Goal: Communication & Community: Share content

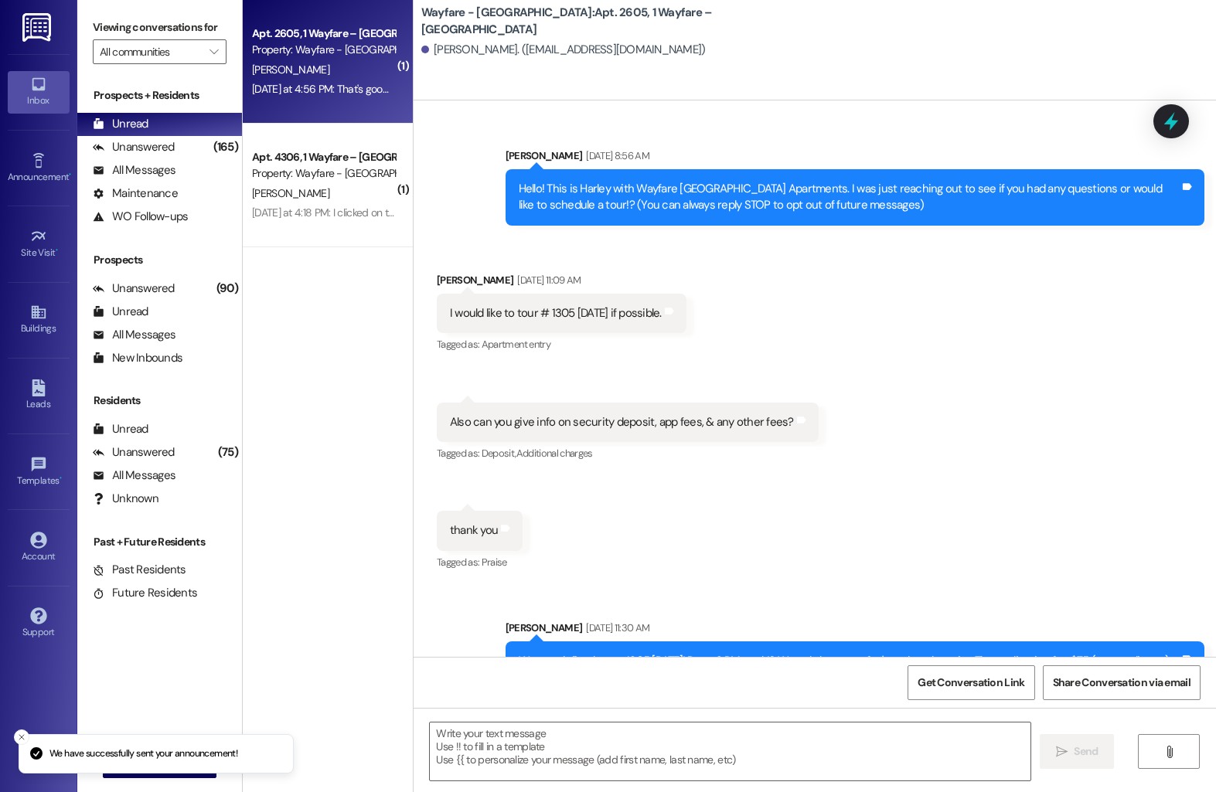
scroll to position [8326, 0]
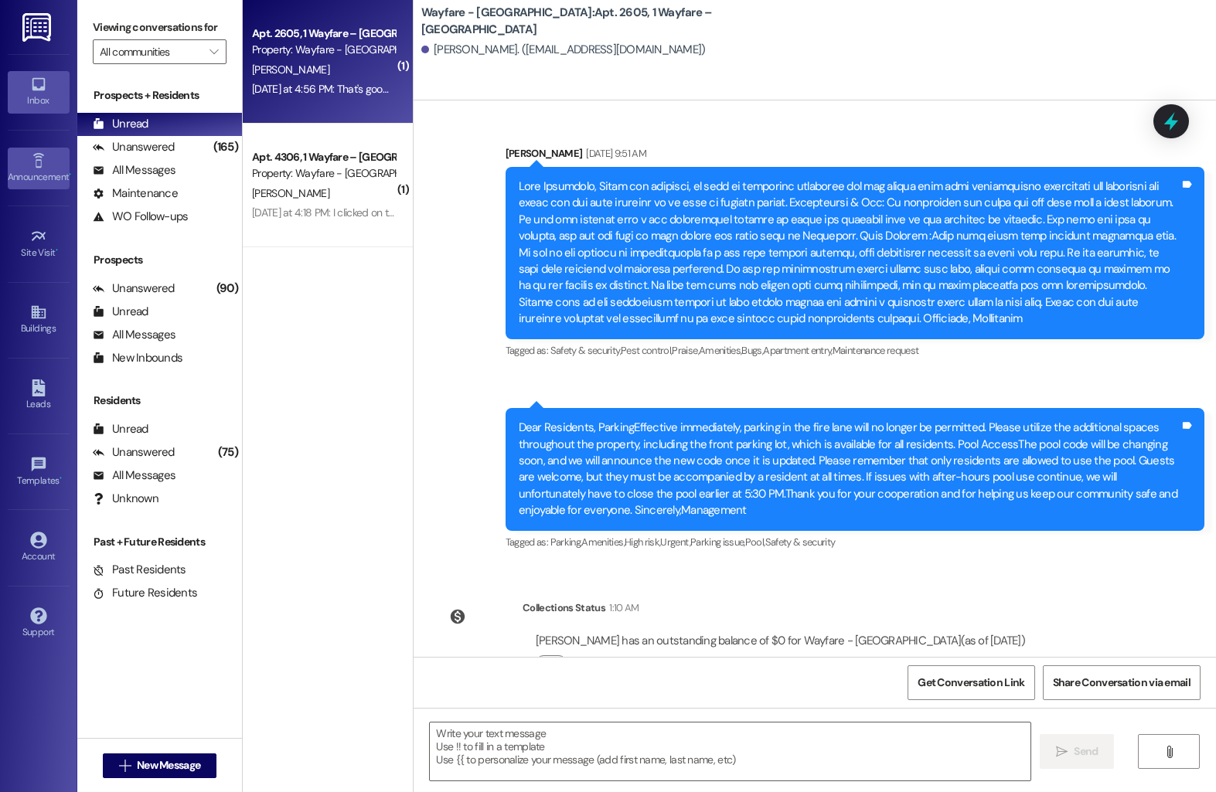
click at [47, 175] on div "Announcement •" at bounding box center [38, 176] width 77 height 15
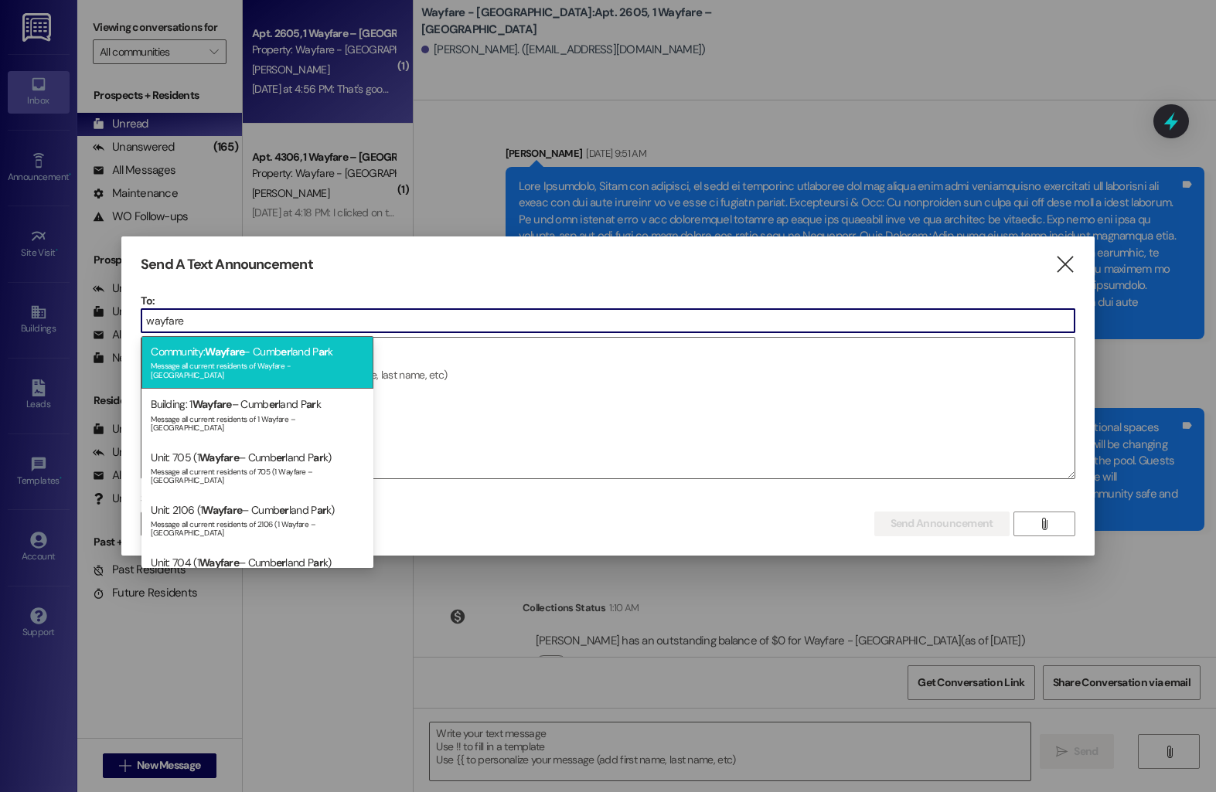
type input "wayfare"
click at [233, 369] on div "Message all current residents of Wayfare - [GEOGRAPHIC_DATA]" at bounding box center [257, 369] width 213 height 22
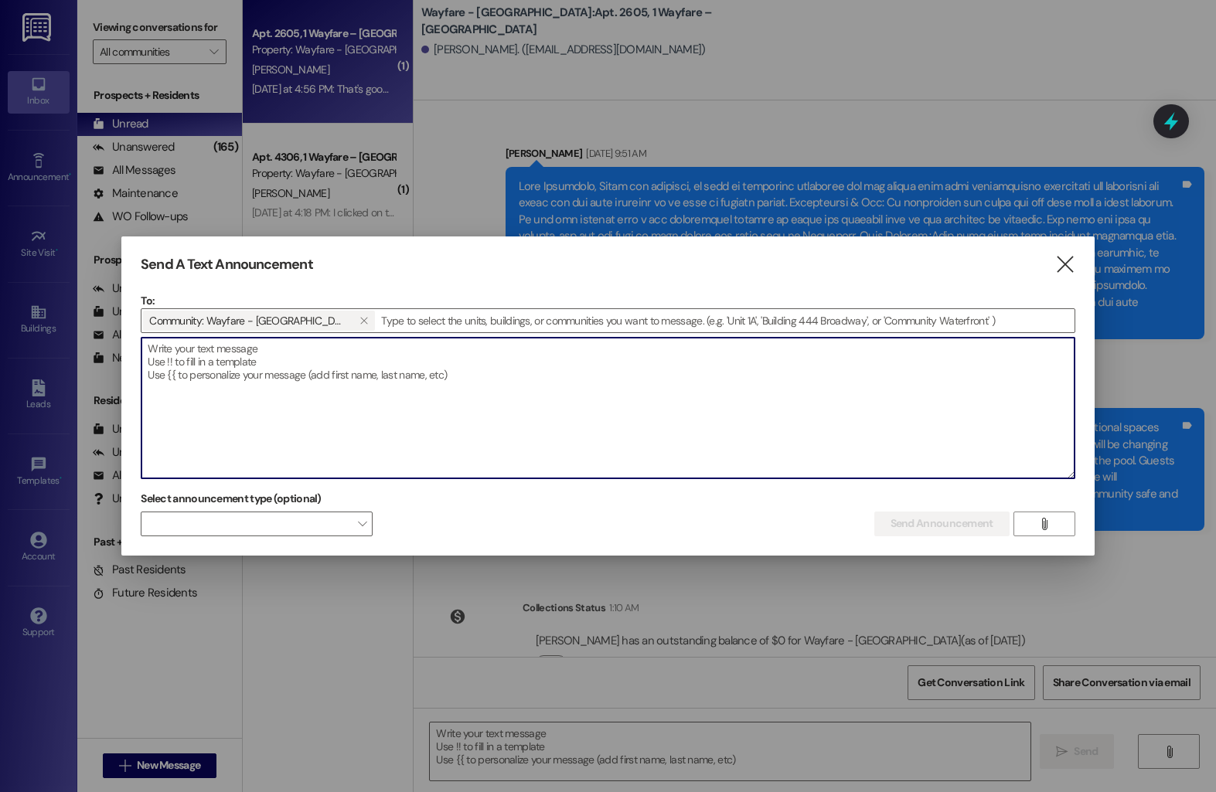
click at [227, 374] on textarea at bounding box center [607, 408] width 932 height 141
paste textarea "Please note that the office will be closed [DATE][DATE], in observance of [DATE…"
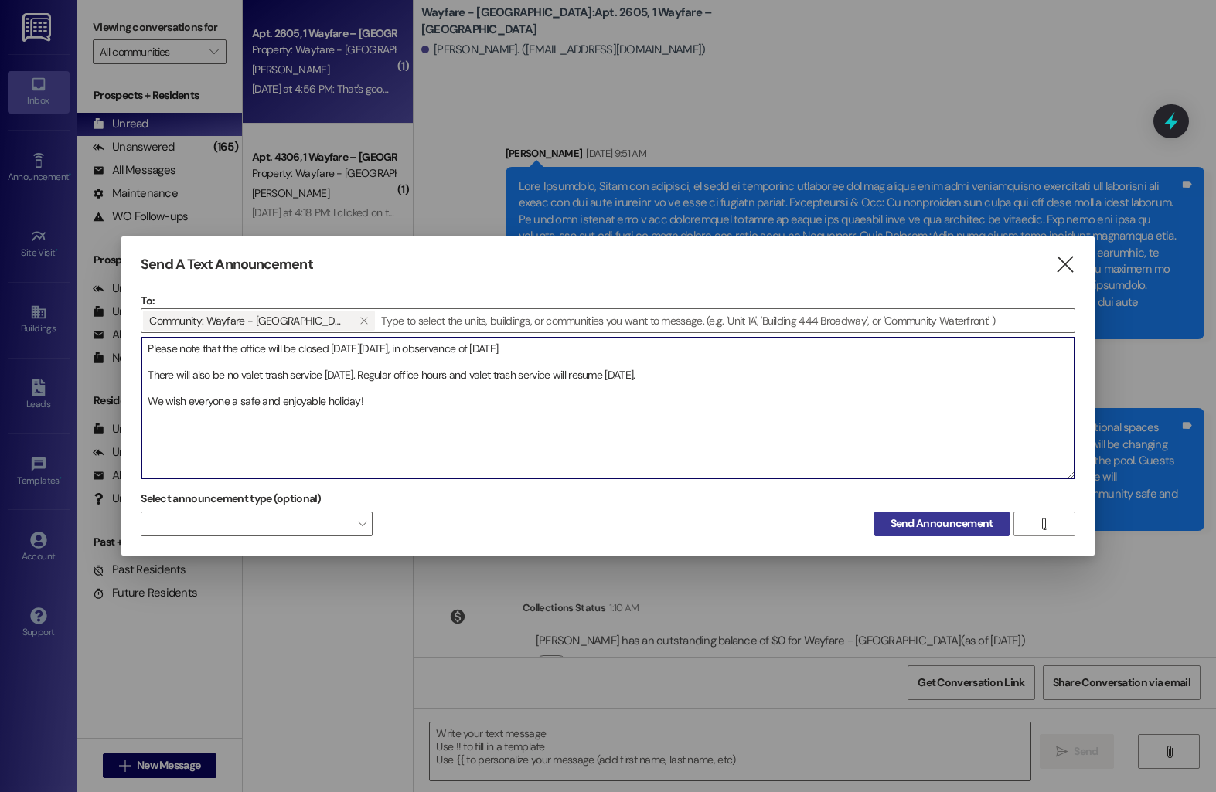
type textarea "Please note that the office will be closed [DATE][DATE], in observance of [DATE…"
click at [903, 521] on span "Send Announcement" at bounding box center [942, 524] width 103 height 16
